Goal: Entertainment & Leisure: Consume media (video, audio)

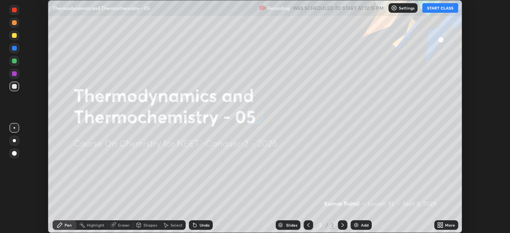
scroll to position [233, 509]
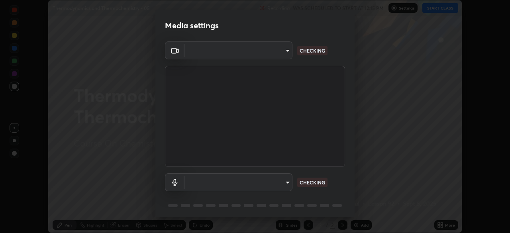
click at [273, 53] on body "Erase all Thermodynamics and Thermochemistry - 05 Recording WAS SCHEDULED TO ST…" at bounding box center [255, 116] width 510 height 233
type input "ad23c5e1eec40c929e15baf649206283bee037f2ec2e6fc856d192bb2adaae55"
type input "bacd120e2728bcaa93de399d5b14713bfd4da43ca453c7f8d7901db11a0ced92"
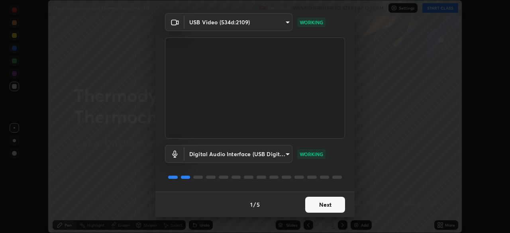
click at [329, 204] on button "Next" at bounding box center [325, 205] width 40 height 16
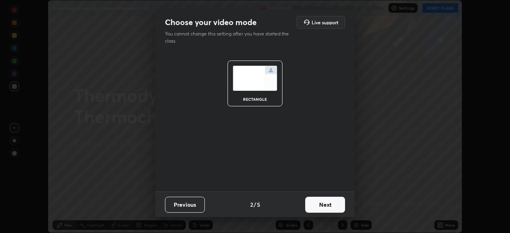
scroll to position [0, 0]
click at [334, 205] on button "Next" at bounding box center [325, 205] width 40 height 16
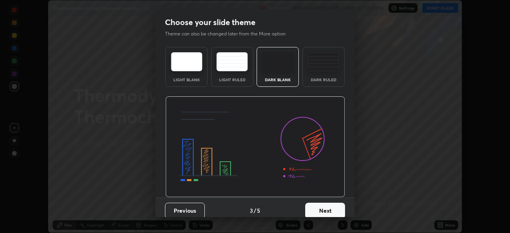
click at [339, 206] on button "Next" at bounding box center [325, 211] width 40 height 16
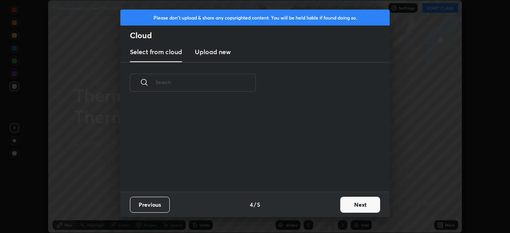
click at [344, 207] on button "Next" at bounding box center [360, 205] width 40 height 16
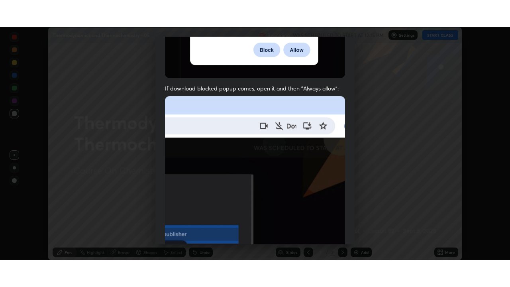
scroll to position [191, 0]
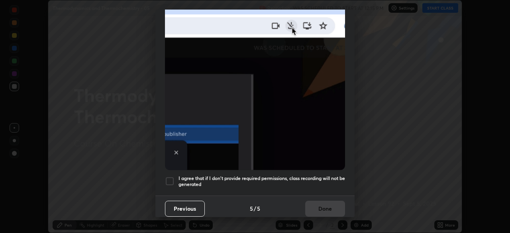
click at [173, 178] on div at bounding box center [170, 181] width 10 height 10
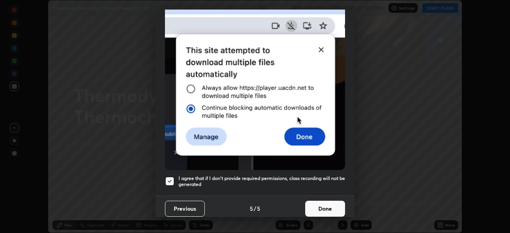
click at [317, 202] on button "Done" at bounding box center [325, 209] width 40 height 16
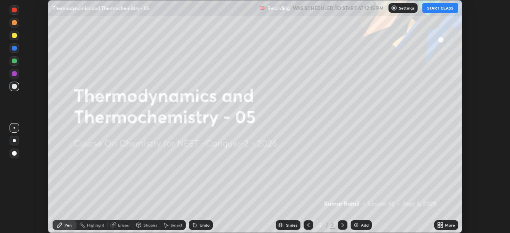
click at [439, 225] on icon at bounding box center [439, 226] width 2 height 2
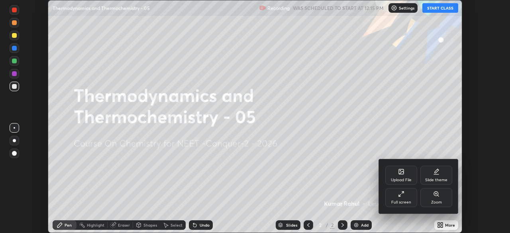
click at [400, 202] on div "Full screen" at bounding box center [401, 202] width 20 height 4
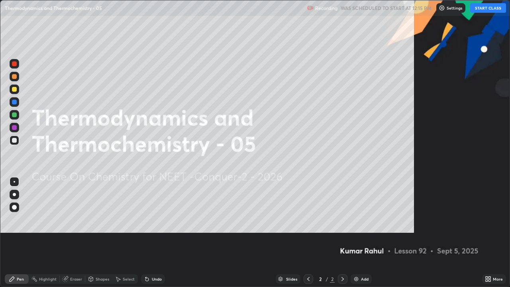
scroll to position [287, 510]
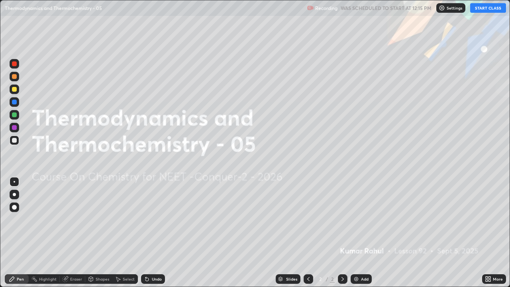
click at [446, 12] on div "Settings" at bounding box center [450, 8] width 29 height 10
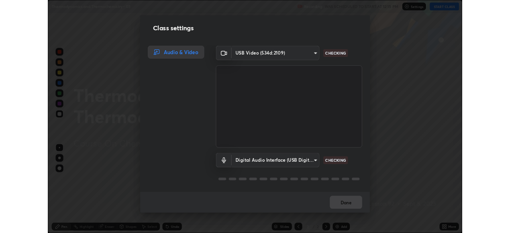
scroll to position [1, 0]
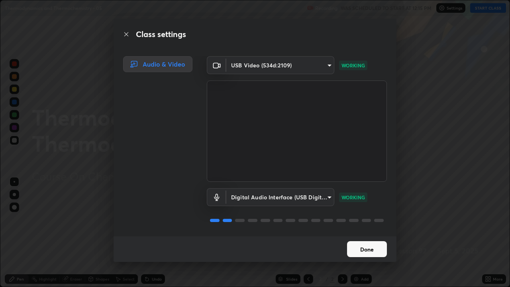
click at [364, 233] on button "Done" at bounding box center [367, 249] width 40 height 16
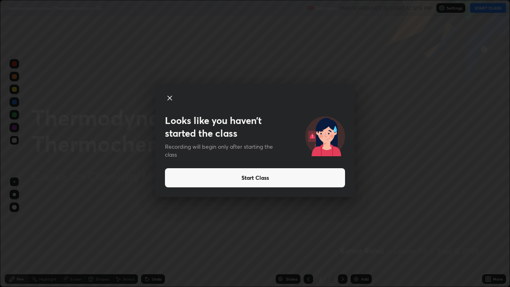
click at [119, 230] on div "Looks like you haven’t started the class Recording will begin only after starti…" at bounding box center [255, 143] width 510 height 287
click at [115, 219] on div "Looks like you haven’t started the class Recording will begin only after starti…" at bounding box center [255, 143] width 510 height 287
click at [14, 201] on div "Looks like you haven’t started the class Recording will begin only after starti…" at bounding box center [255, 143] width 510 height 287
click at [12, 218] on div "Looks like you haven’t started the class Recording will begin only after starti…" at bounding box center [255, 143] width 510 height 287
click at [14, 221] on div "Looks like you haven’t started the class Recording will begin only after starti…" at bounding box center [255, 143] width 510 height 287
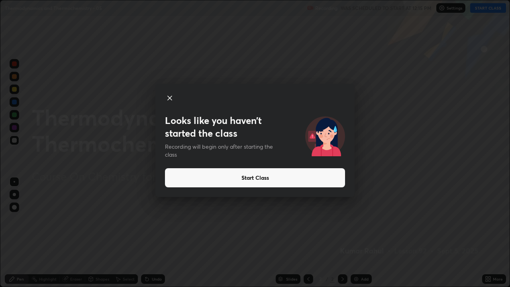
click at [4, 233] on div "Looks like you haven’t started the class Recording will begin only after starti…" at bounding box center [255, 143] width 510 height 287
click at [2, 225] on div "Looks like you haven’t started the class Recording will begin only after starti…" at bounding box center [255, 143] width 510 height 287
click at [4, 216] on div "Looks like you haven’t started the class Recording will begin only after starti…" at bounding box center [255, 143] width 510 height 287
click at [74, 233] on div "Looks like you haven’t started the class Recording will begin only after starti…" at bounding box center [255, 143] width 510 height 287
click at [170, 96] on icon at bounding box center [170, 98] width 4 height 4
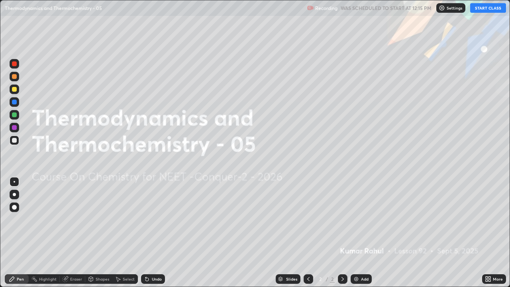
click at [489, 233] on icon at bounding box center [489, 280] width 2 height 2
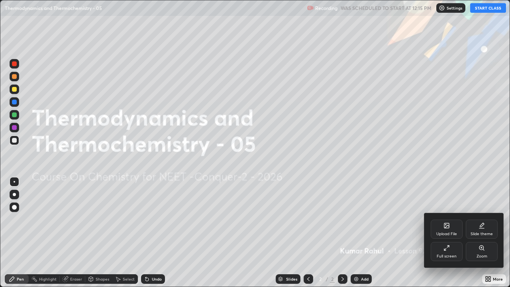
click at [446, 233] on div "Full screen" at bounding box center [447, 251] width 32 height 19
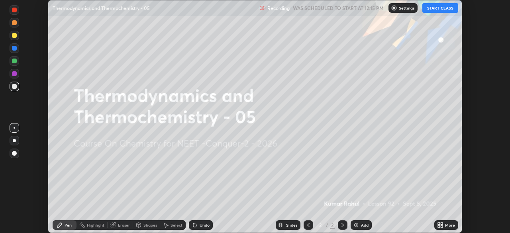
scroll to position [39598, 39321]
